Goal: Navigation & Orientation: Find specific page/section

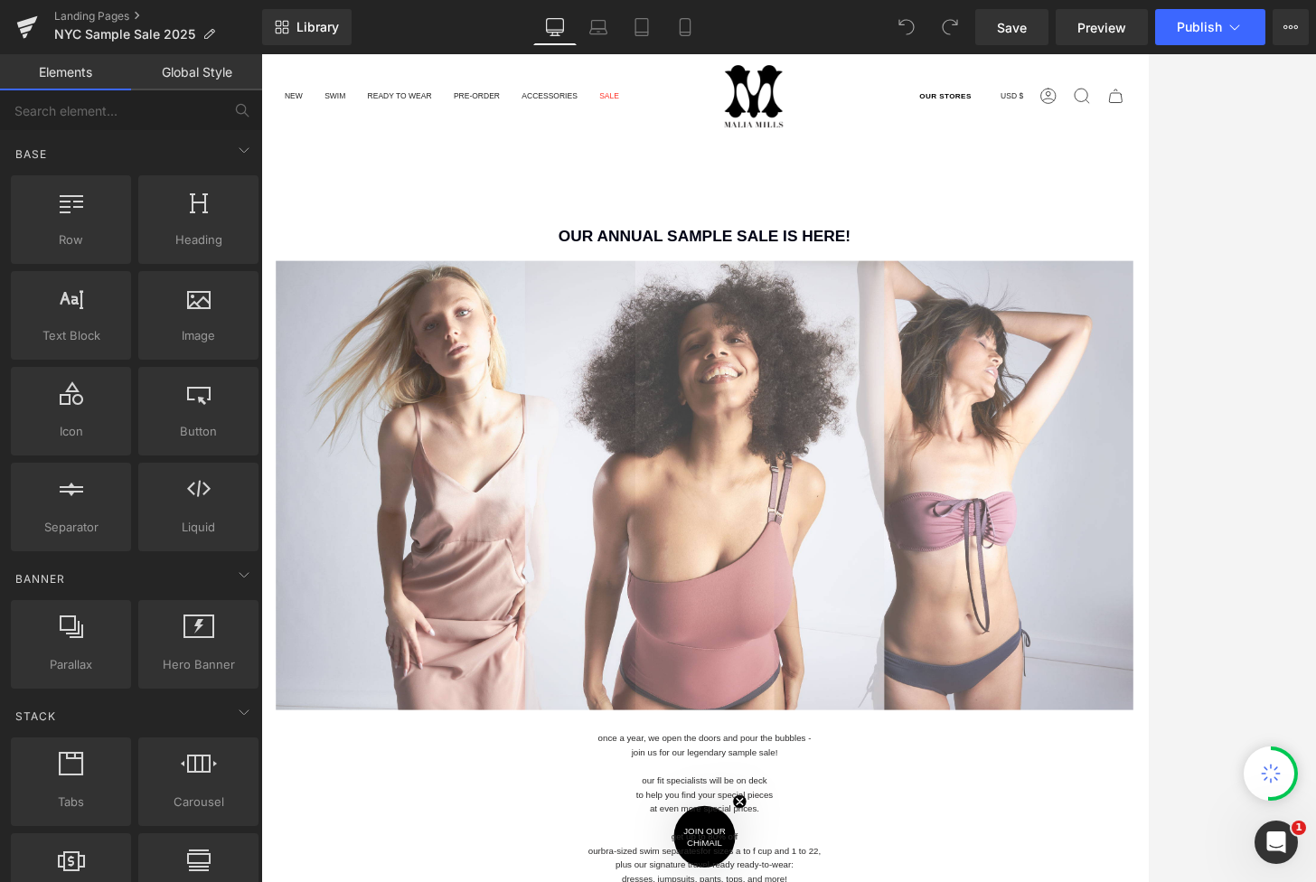
scroll to position [542, 0]
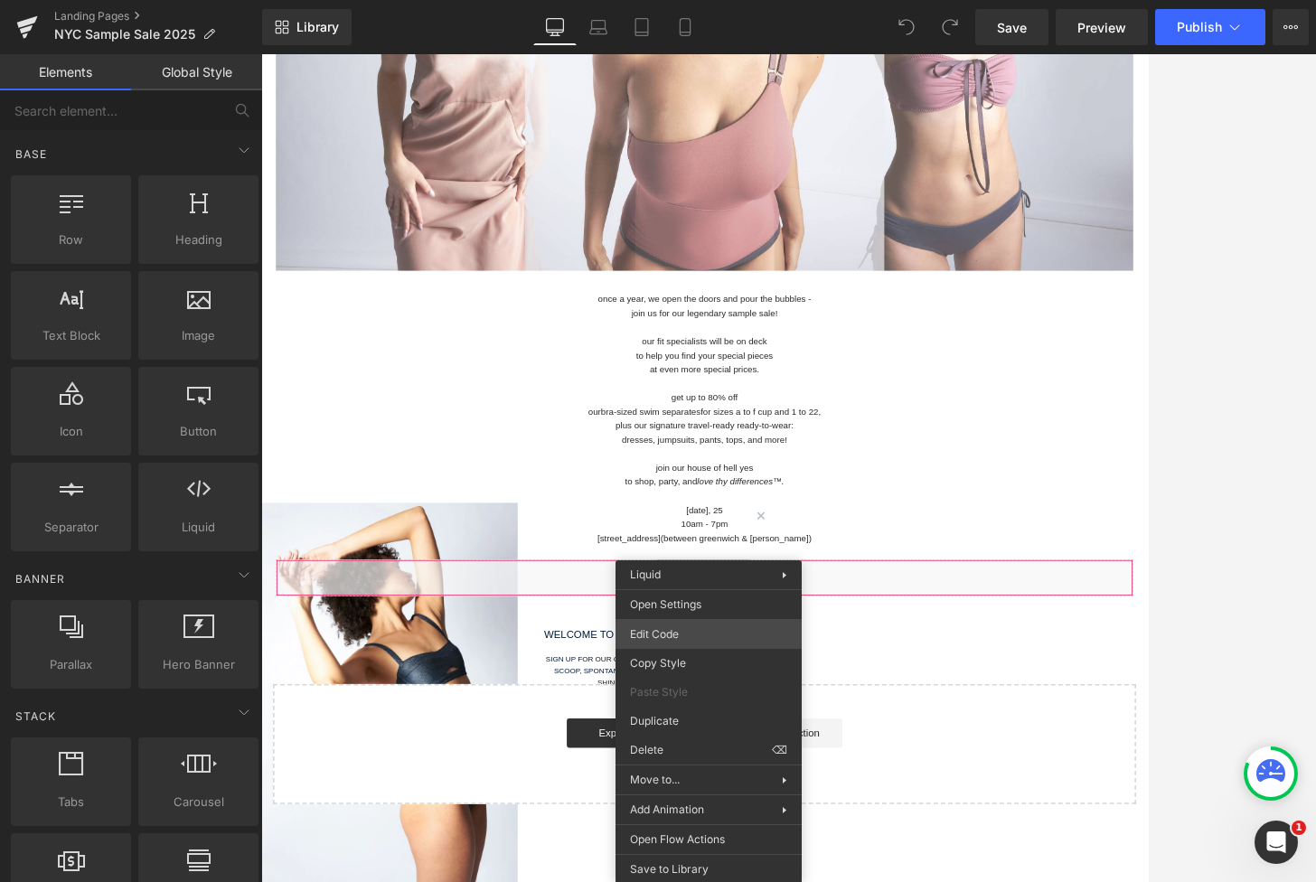
click at [695, 0] on div "You are previewing how the will restyle your page. You can not edit Elements in…" at bounding box center [658, 0] width 1316 height 0
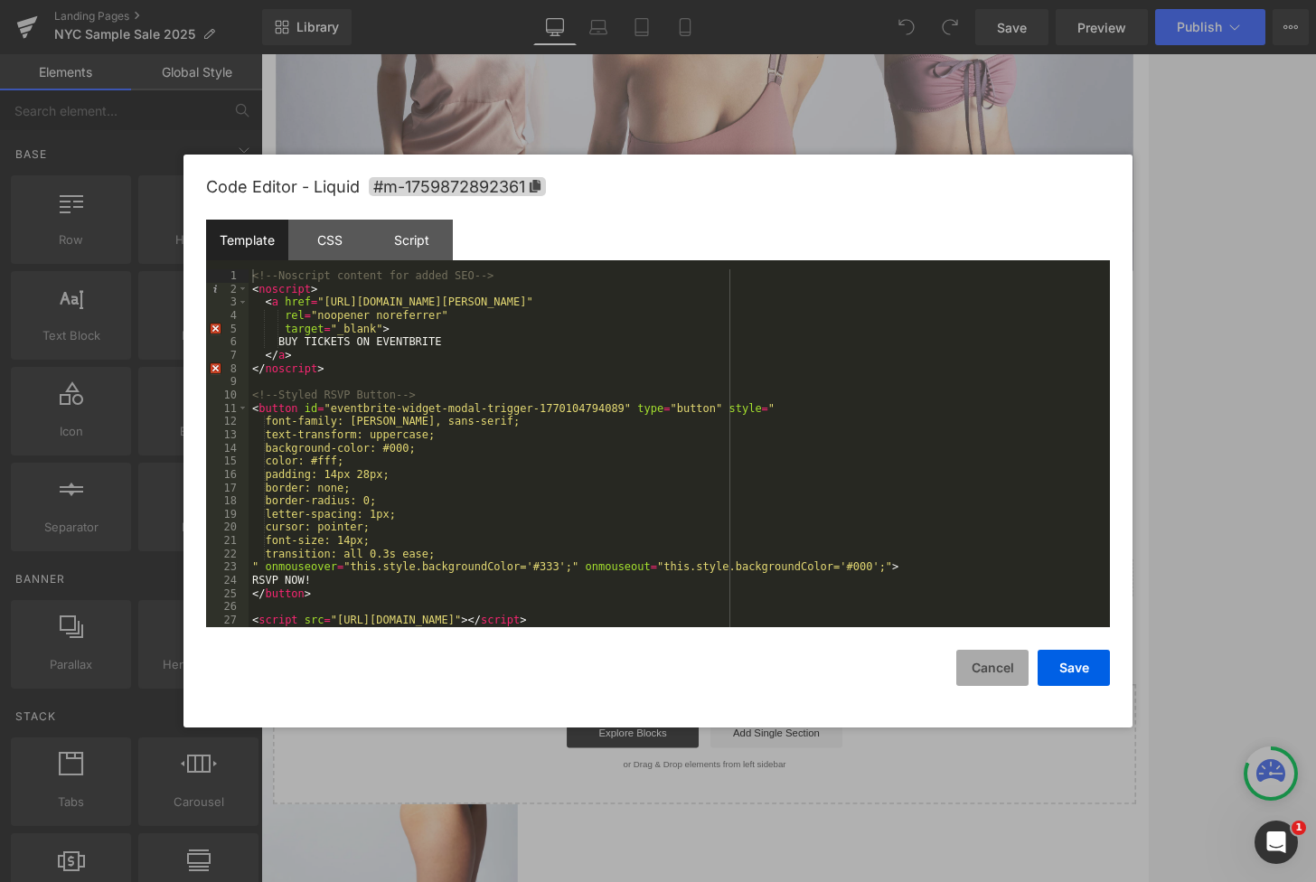
click at [1014, 662] on button "Cancel" at bounding box center [993, 668] width 72 height 36
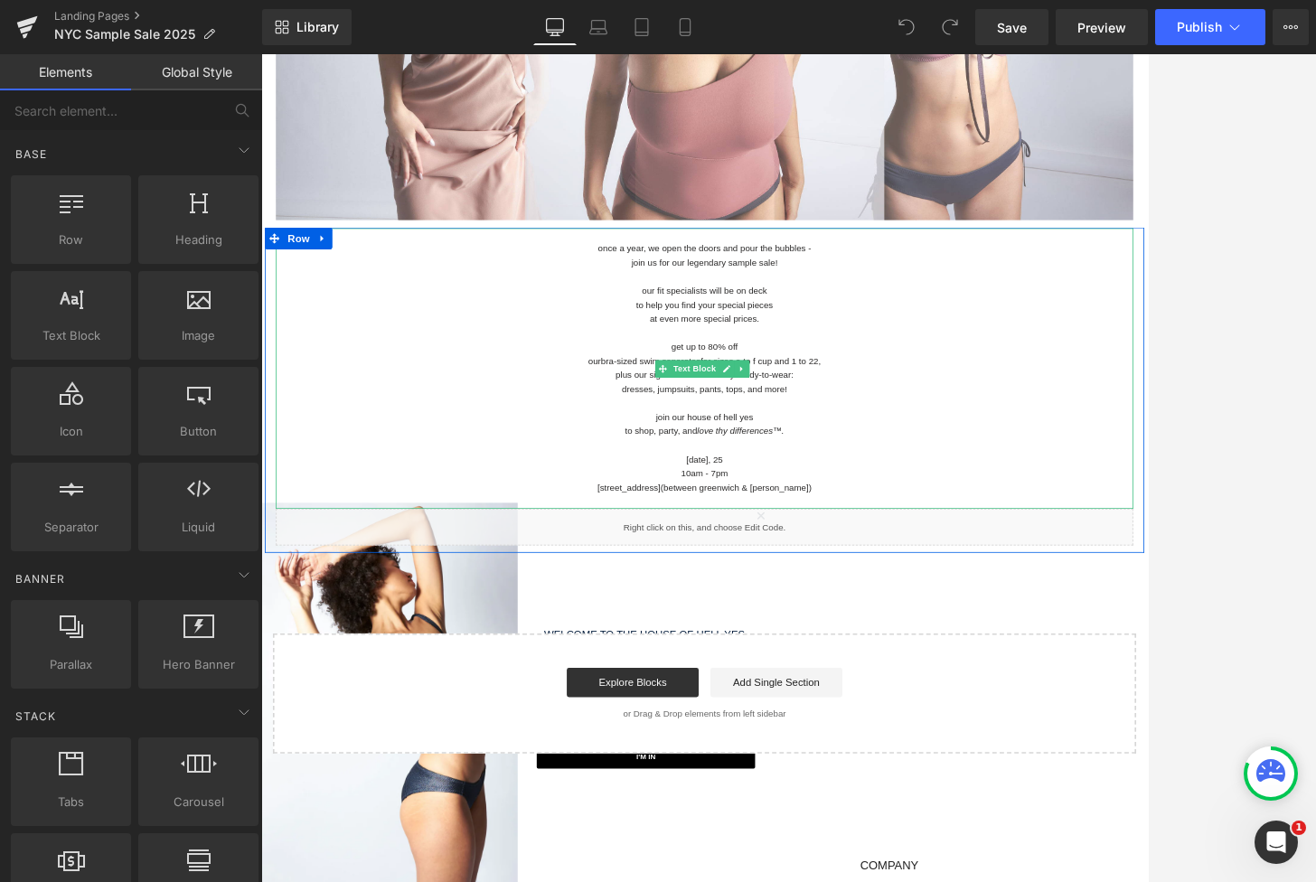
scroll to position [633, 0]
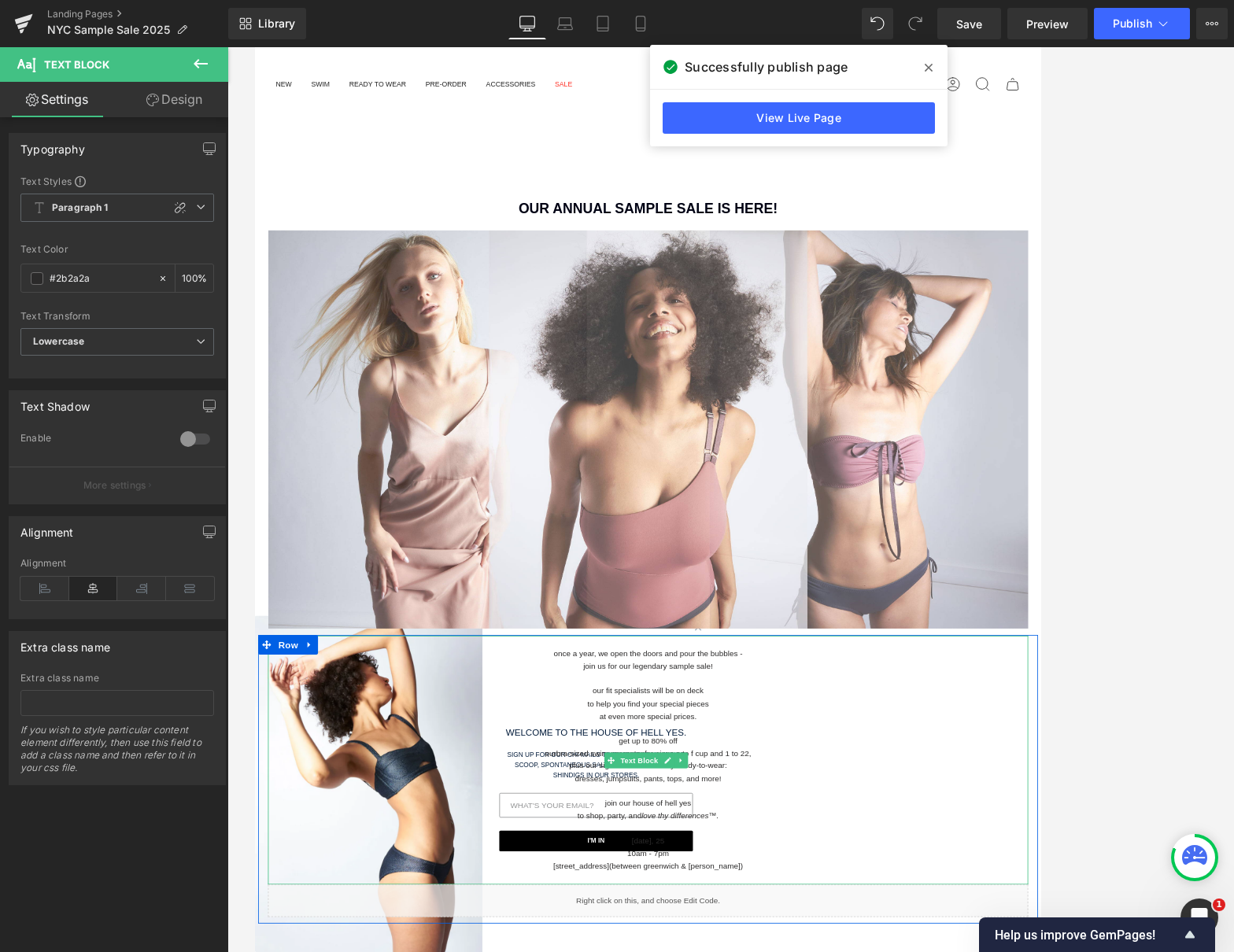
drag, startPoint x: 254, startPoint y: 47, endPoint x: 882, endPoint y: 586, distance: 827.6
click at [808, 820] on p "our fit specialists will be on deck" at bounding box center [730, 827] width 921 height 15
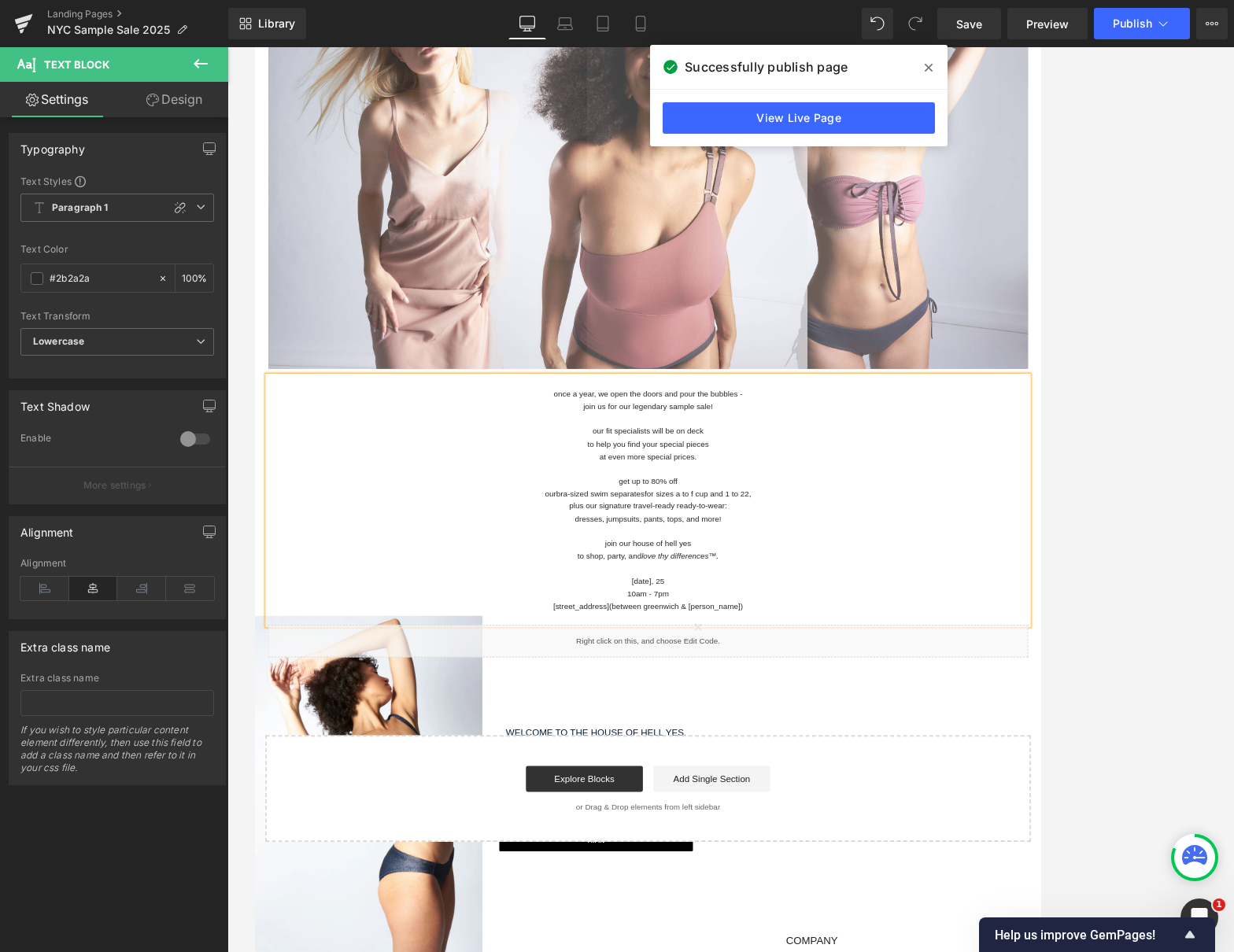
click at [915, 847] on div "OUR ANNUAL SAMPLE SALE IS HERE! Heading Separator Image Row once a year, we ope…" at bounding box center [730, 463] width 952 height 1092
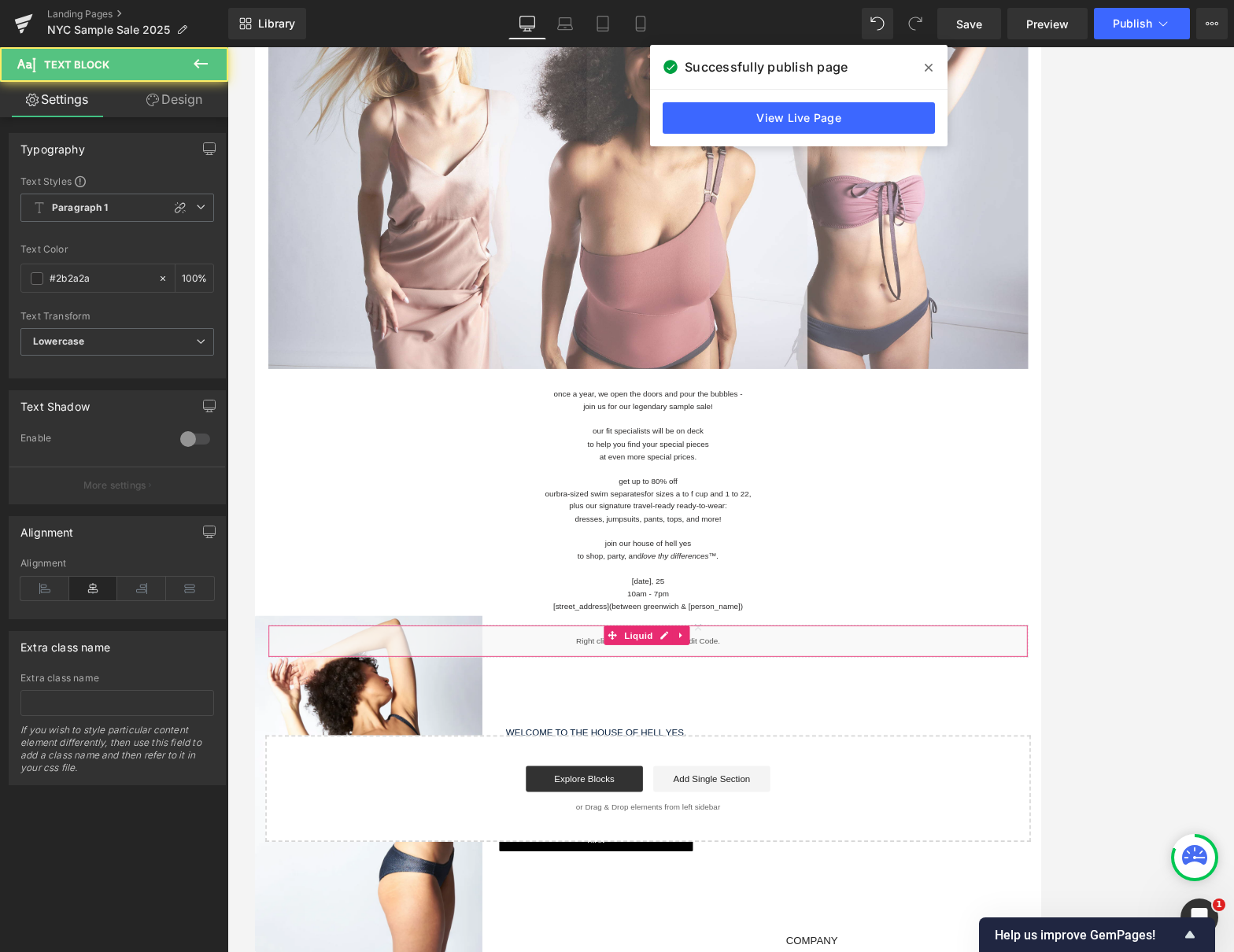
click at [720, 741] on body "You are previewing how the will restyle your page. You can not edit Elements in…" at bounding box center [617, 476] width 1234 height 952
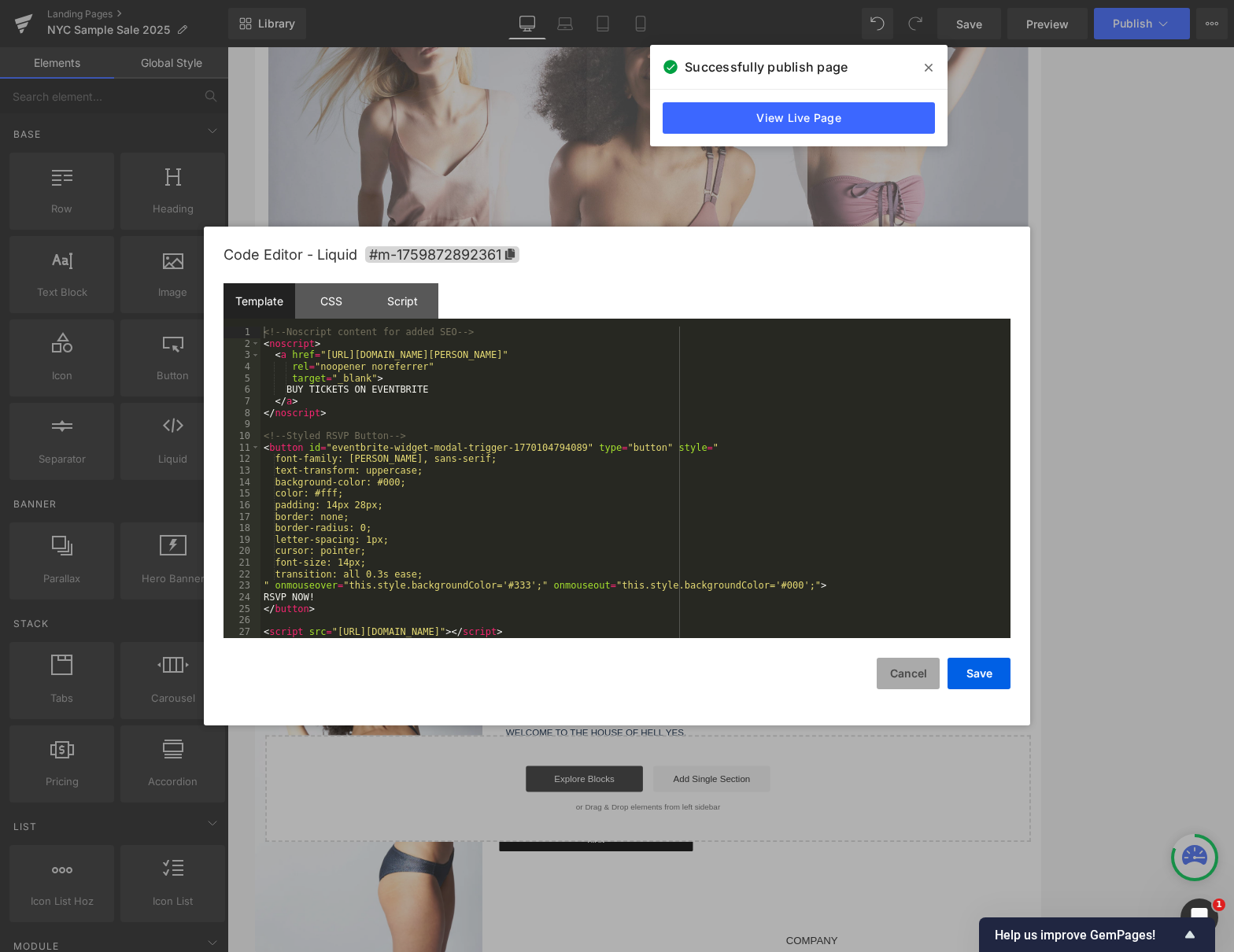
click at [919, 680] on button "Cancel" at bounding box center [908, 674] width 63 height 31
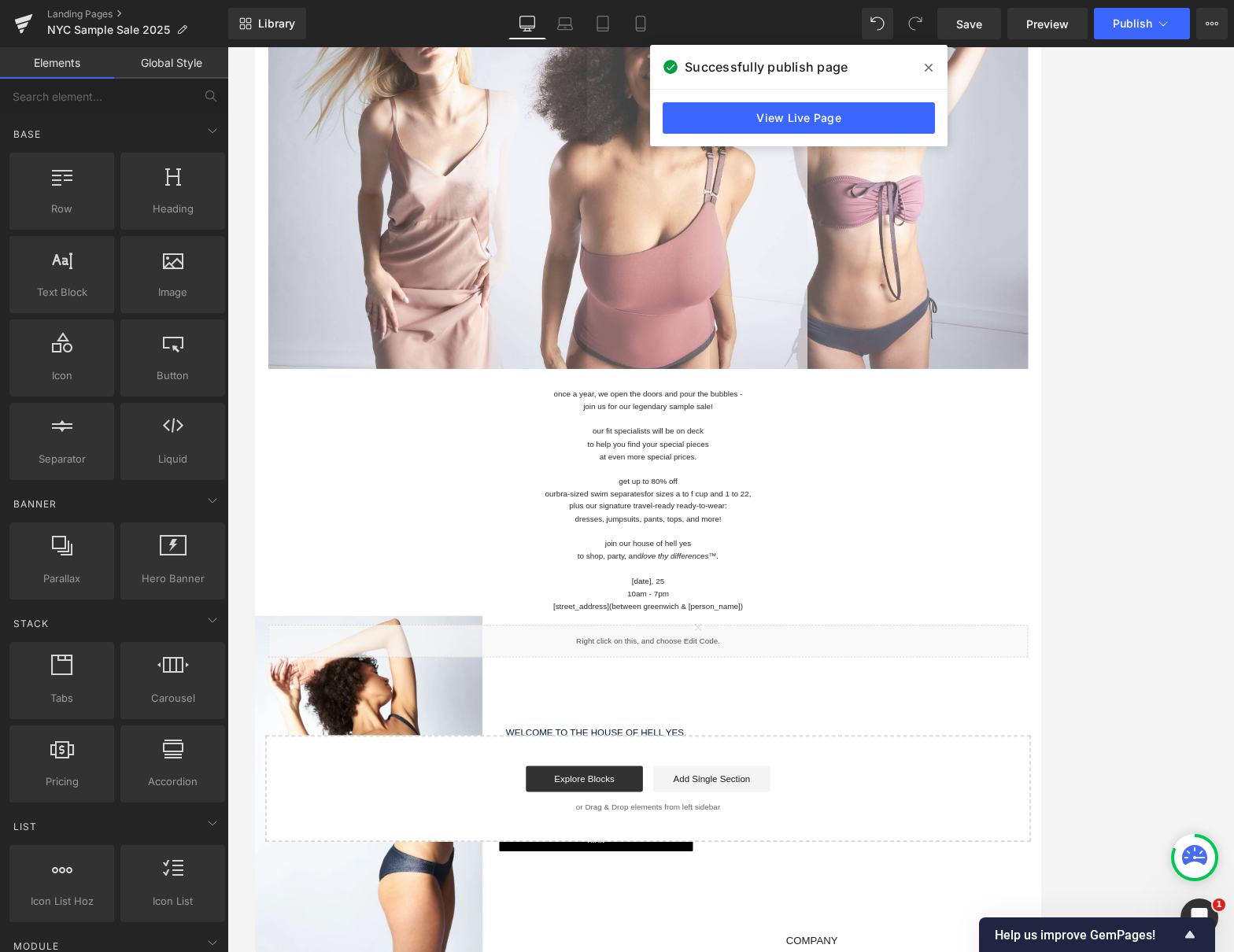
scroll to position [393, 0]
